Goal: Task Accomplishment & Management: Manage account settings

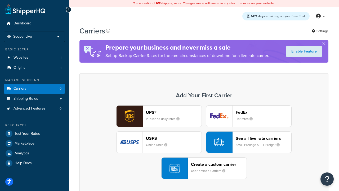
click at [204, 142] on div "UPS® Published daily rates FedEx List rates USPS Online rates See all live rate…" at bounding box center [204, 142] width 238 height 74
click at [264, 112] on header "FedEx" at bounding box center [264, 112] width 56 height 5
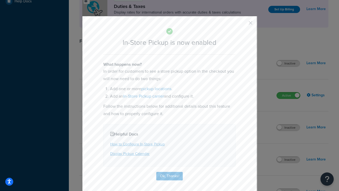
click at [243, 25] on button "button" at bounding box center [242, 24] width 1 height 1
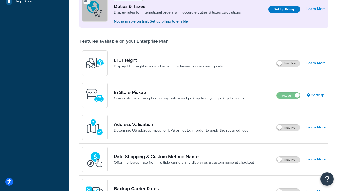
scroll to position [162, 0]
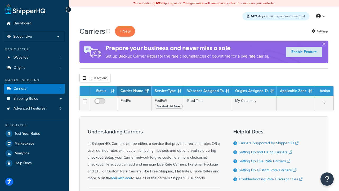
click at [84, 78] on input "checkbox" at bounding box center [84, 78] width 4 height 4
checkbox input "true"
click at [0, 0] on button "Delete" at bounding box center [0, 0] width 0 height 0
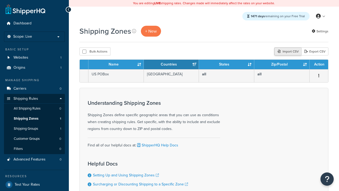
click at [287, 52] on div "Import CSV" at bounding box center [288, 51] width 27 height 8
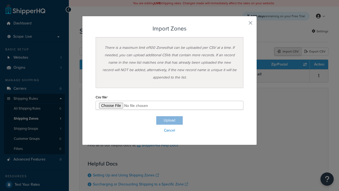
type input "C:\fakepath\importZonesFailure.csv"
click at [170, 120] on button "Upload" at bounding box center [169, 120] width 26 height 8
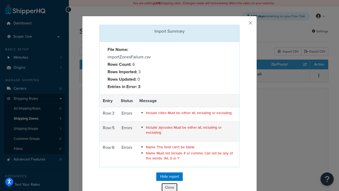
click at [170, 186] on button "Close" at bounding box center [170, 187] width 16 height 9
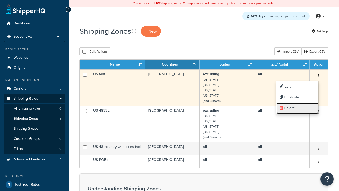
click at [297, 108] on link "Delete" at bounding box center [298, 108] width 42 height 11
